Goal: Transaction & Acquisition: Purchase product/service

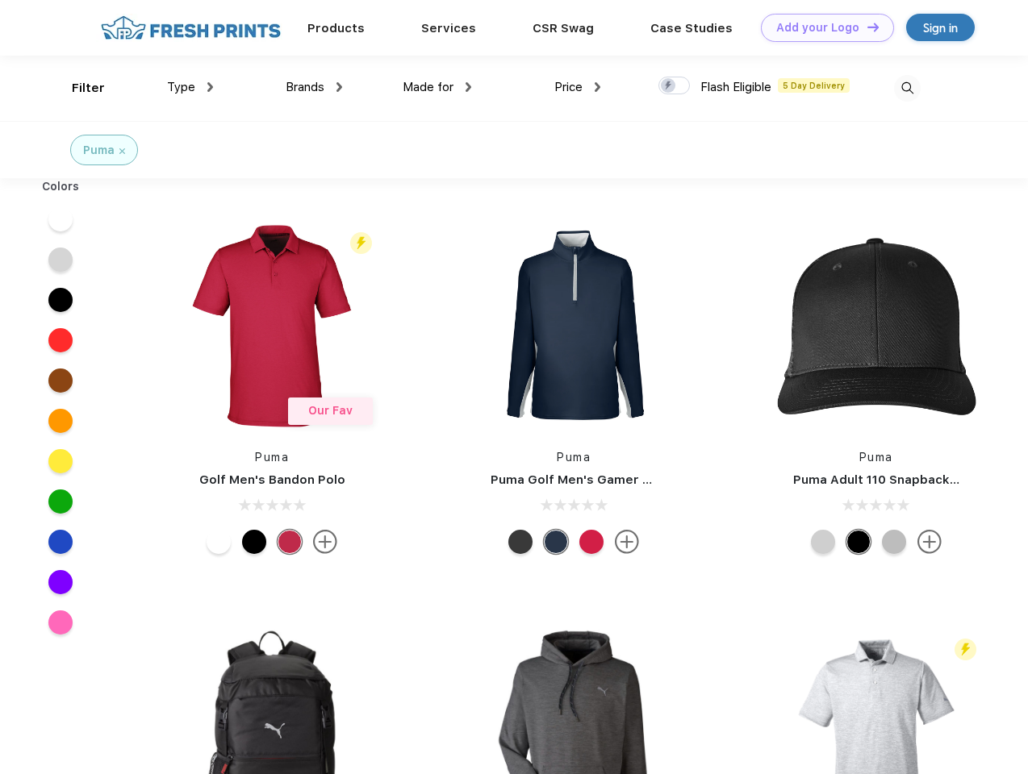
scroll to position [1, 0]
click at [821, 27] on link "Add your Logo Design Tool" at bounding box center [827, 28] width 133 height 28
click at [0, 0] on div "Design Tool" at bounding box center [0, 0] width 0 height 0
click at [865, 27] on link "Add your Logo Design Tool" at bounding box center [827, 28] width 133 height 28
click at [77, 88] on div "Filter" at bounding box center [88, 88] width 33 height 19
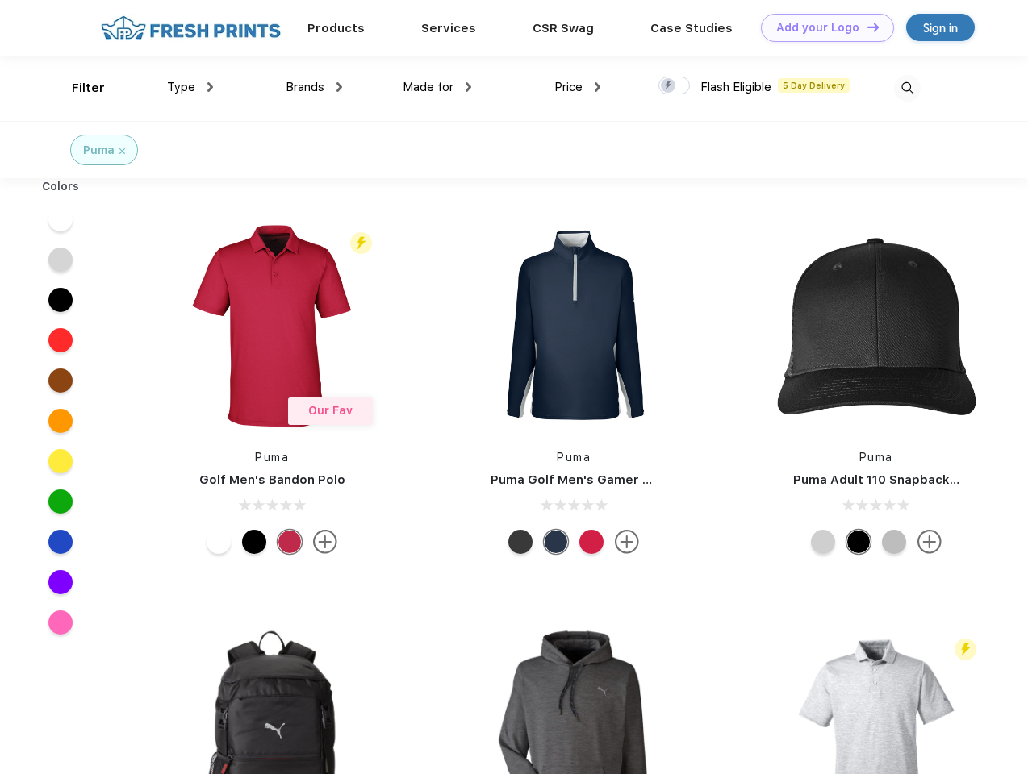
click at [190, 87] on span "Type" at bounding box center [181, 87] width 28 height 15
click at [314, 87] on span "Brands" at bounding box center [305, 87] width 39 height 15
click at [437, 87] on span "Made for" at bounding box center [427, 87] width 51 height 15
click at [578, 87] on span "Price" at bounding box center [568, 87] width 28 height 15
click at [674, 86] on div at bounding box center [673, 86] width 31 height 18
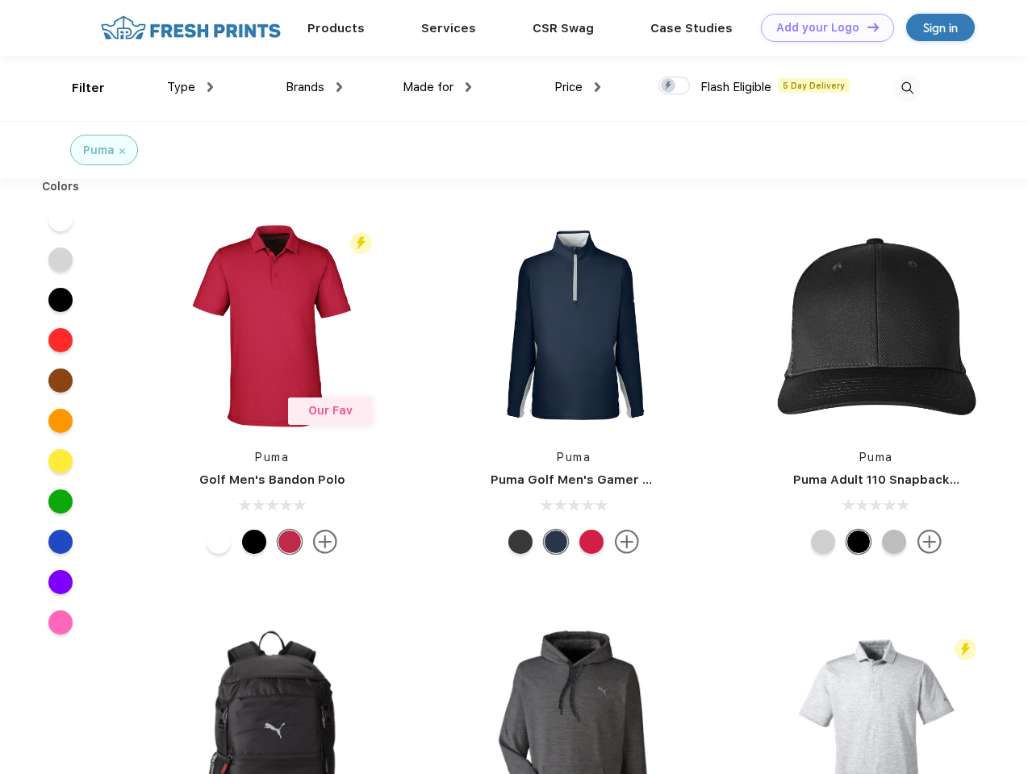
click at [669, 86] on input "checkbox" at bounding box center [663, 81] width 10 height 10
click at [907, 88] on img at bounding box center [907, 88] width 27 height 27
